Goal: Task Accomplishment & Management: Manage account settings

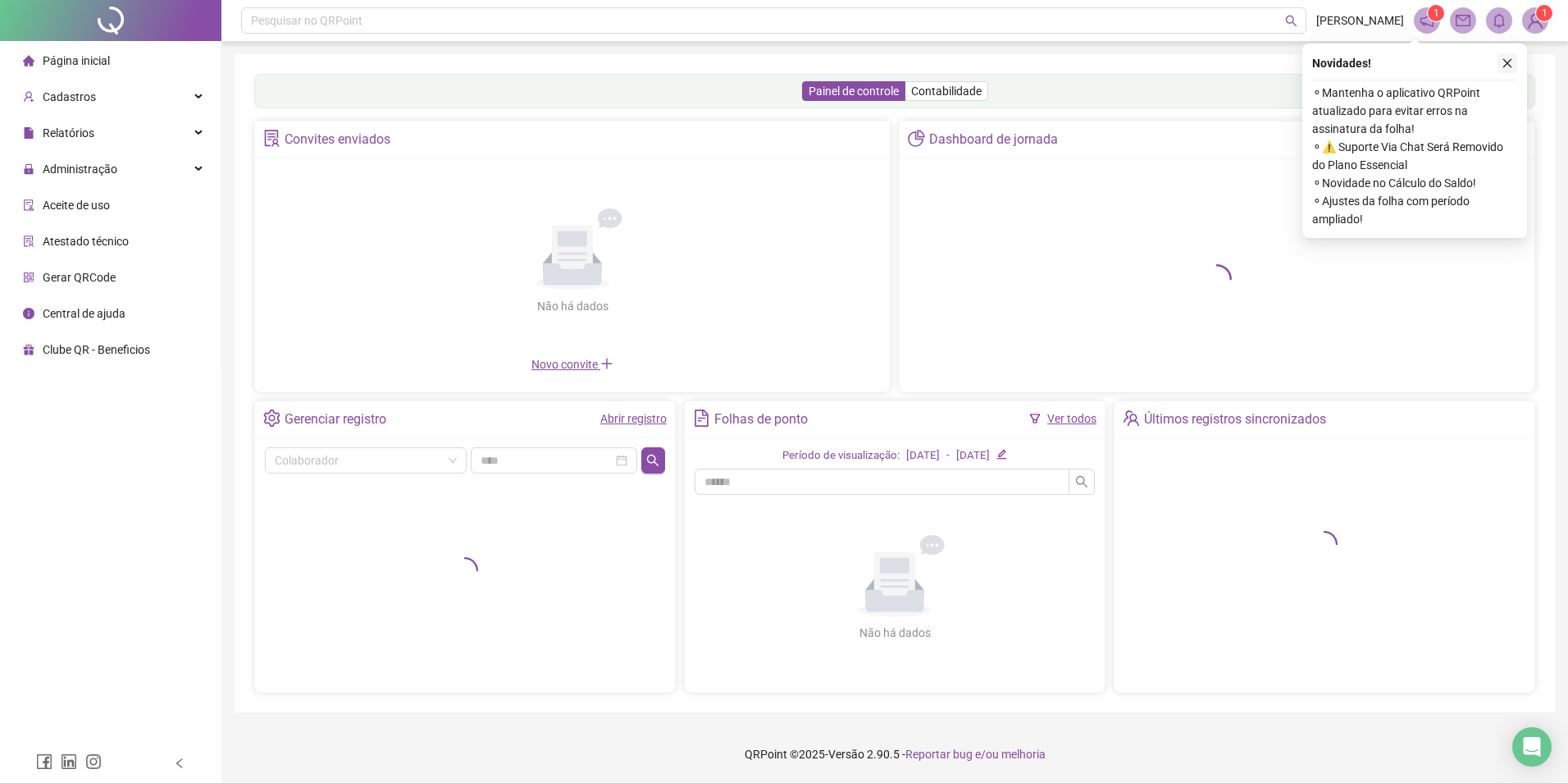
click at [1506, 63] on icon "close" at bounding box center [1507, 64] width 12 height 12
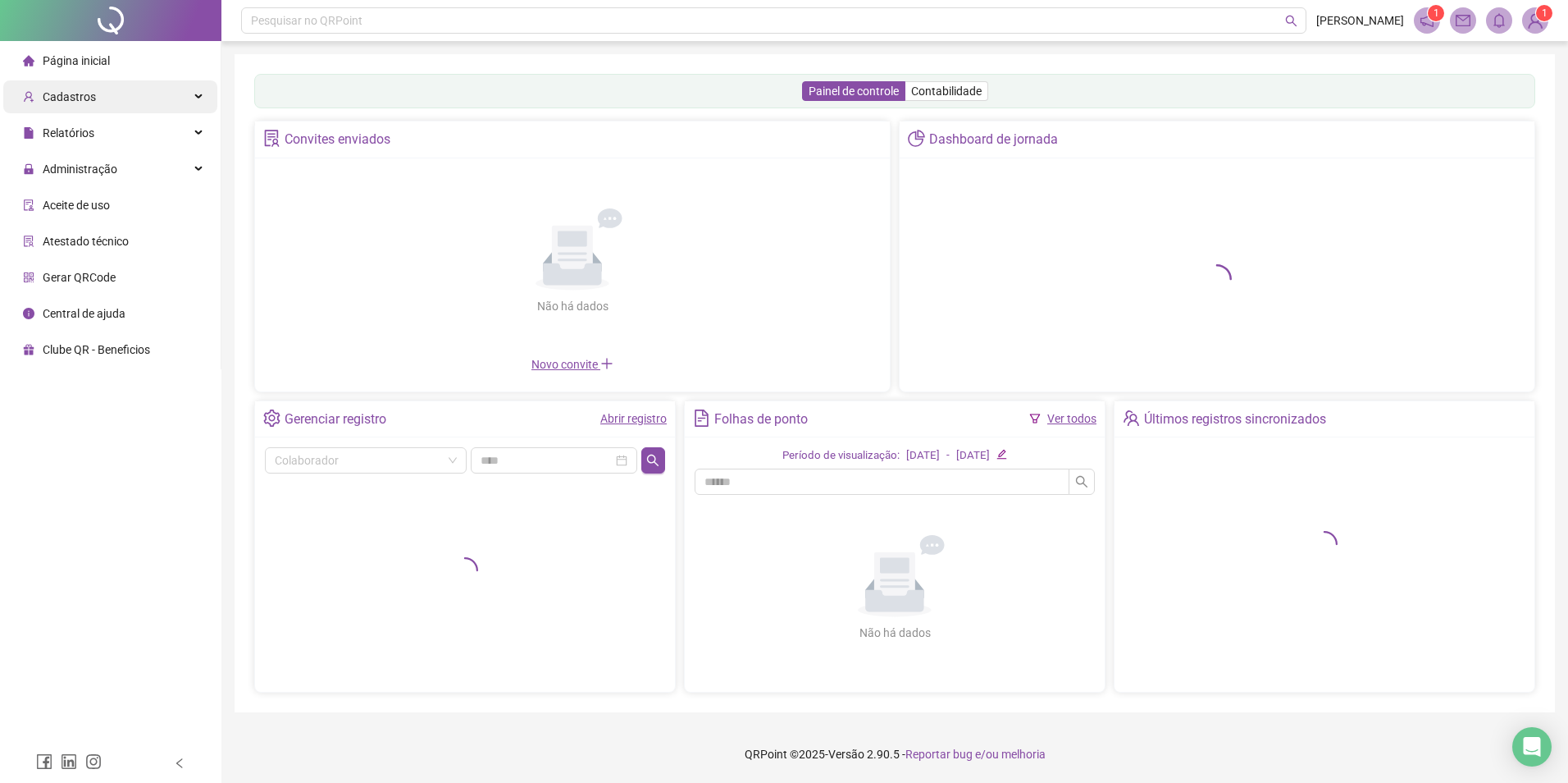
click at [120, 100] on div "Cadastros" at bounding box center [109, 97] width 214 height 33
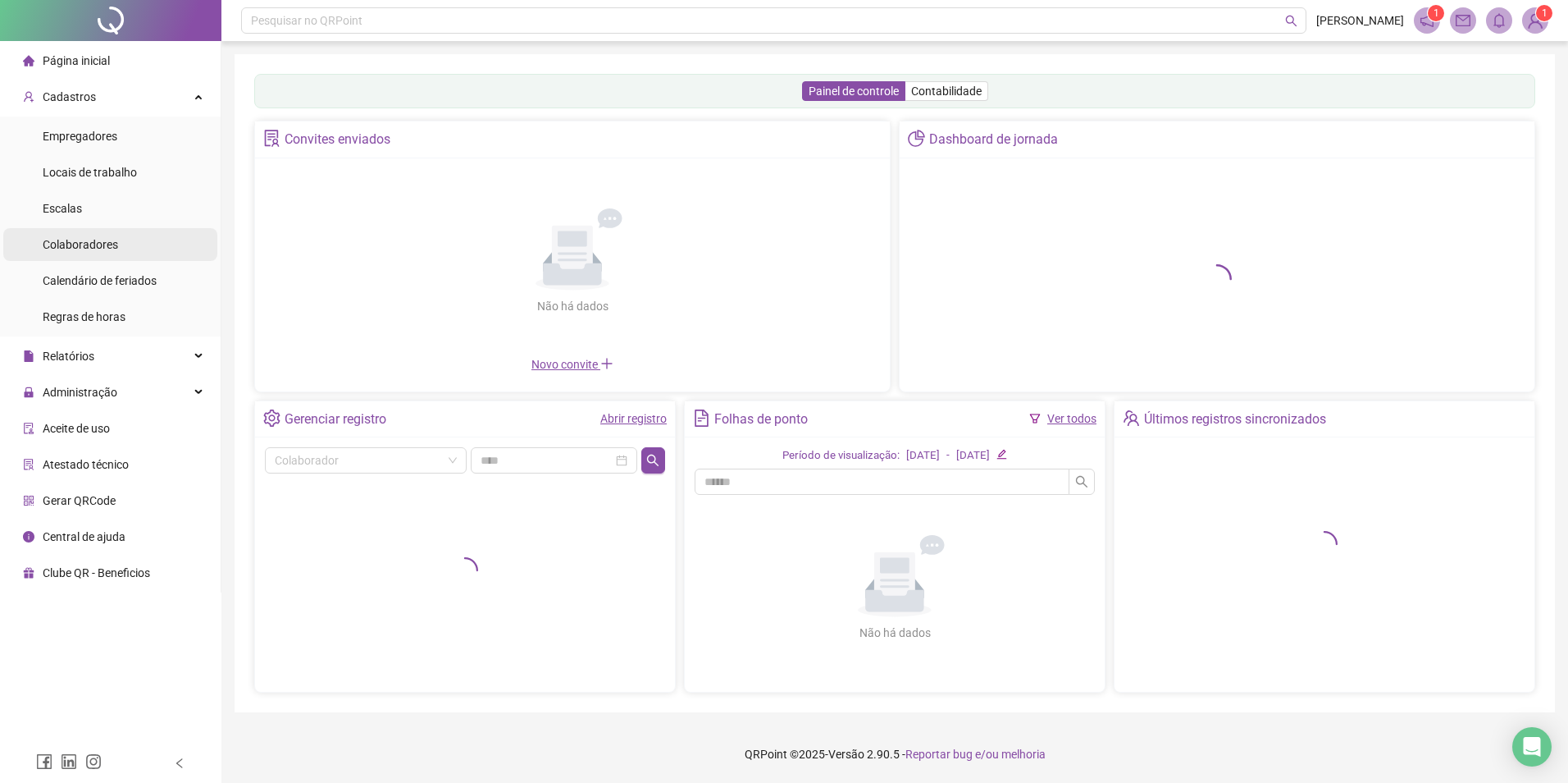
click at [105, 241] on span "Colaboradores" at bounding box center [80, 243] width 75 height 13
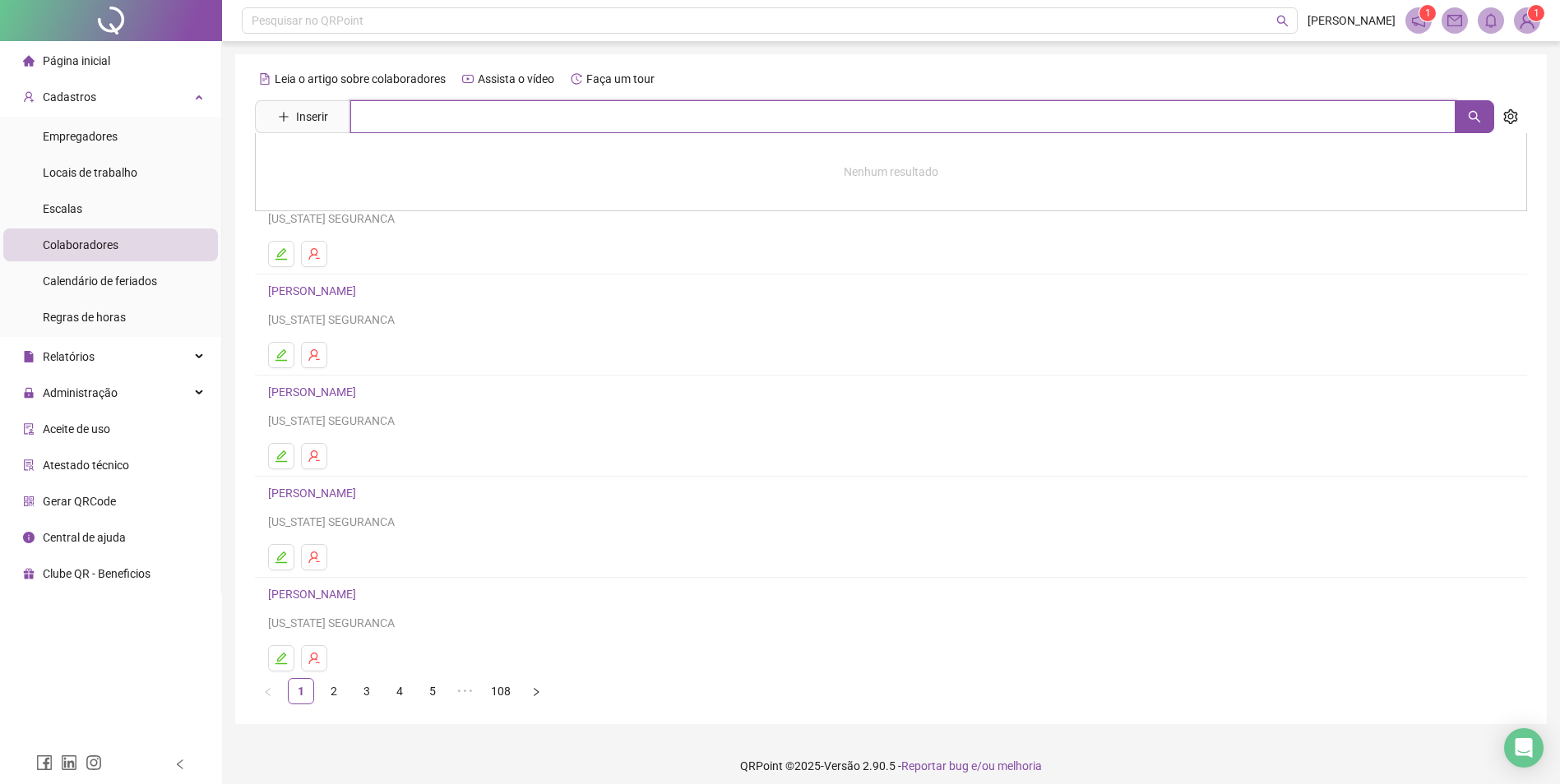
click at [395, 112] on input "text" at bounding box center [903, 116] width 1105 height 33
click at [770, 48] on div "Pesquisar no QRPoint [PERSON_NAME] 1 1 Leia o artigo sobre colaboradores Assist…" at bounding box center [891, 397] width 1338 height 795
click at [125, 163] on div "Locais de trabalho" at bounding box center [90, 173] width 95 height 33
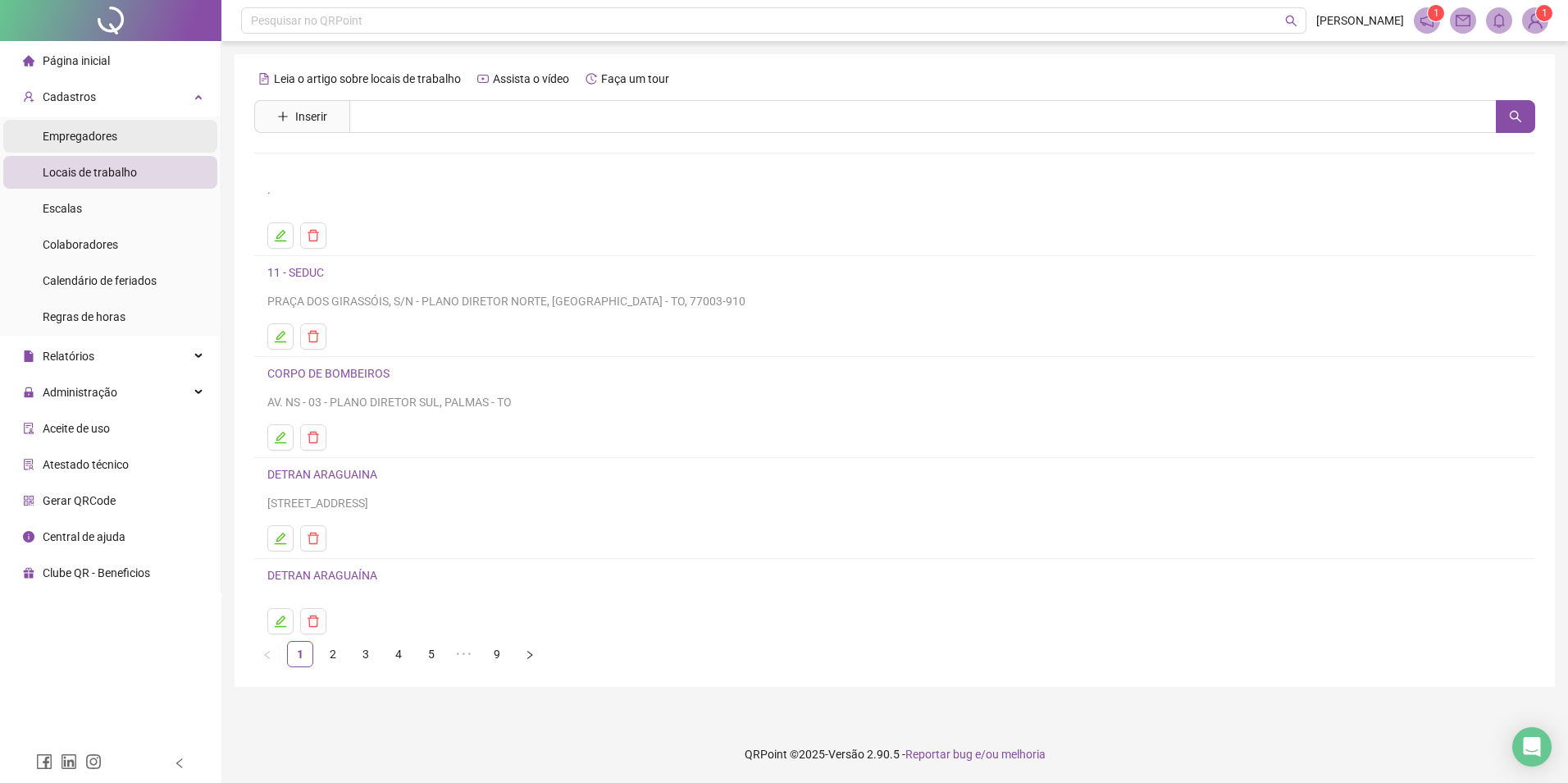
click at [119, 141] on li "Empregadores" at bounding box center [109, 137] width 214 height 33
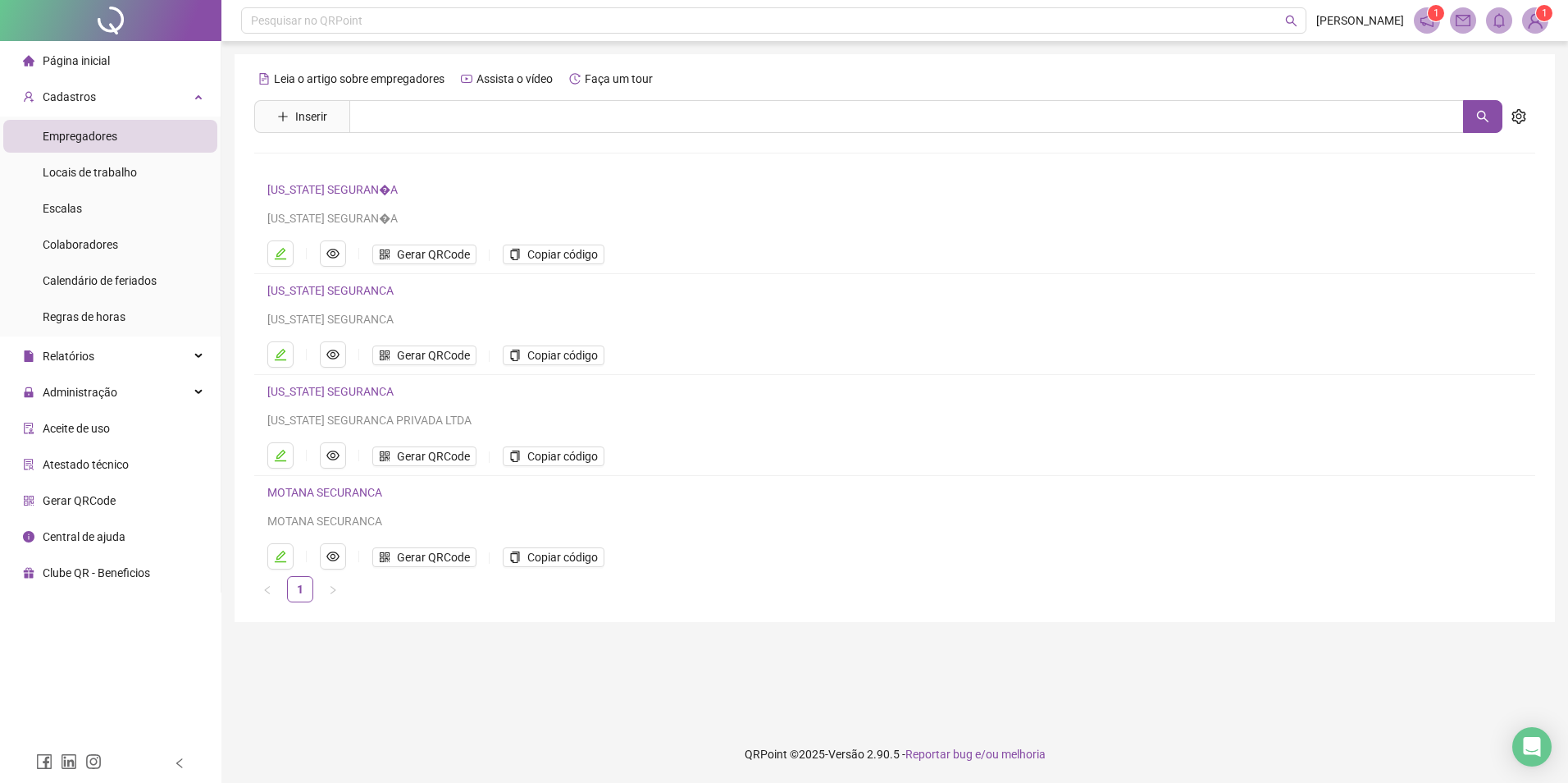
click at [557, 466] on li "Copiar código" at bounding box center [553, 457] width 128 height 21
click at [567, 460] on span "Copiar código" at bounding box center [563, 457] width 70 height 18
click at [568, 360] on span "Copiar código" at bounding box center [563, 355] width 70 height 18
